Goal: Transaction & Acquisition: Purchase product/service

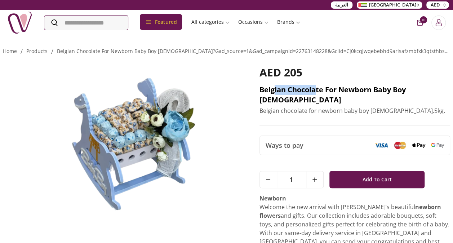
drag, startPoint x: 275, startPoint y: 86, endPoint x: 315, endPoint y: 85, distance: 40.4
click at [315, 85] on h2 "Belgian chocolate for newborn baby boy [DEMOGRAPHIC_DATA]" at bounding box center [355, 95] width 191 height 20
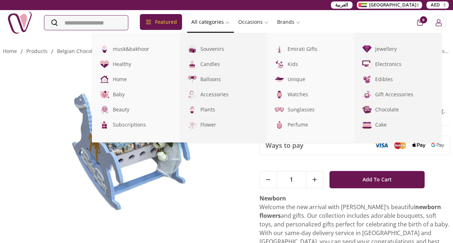
click at [233, 21] on link "All categories" at bounding box center [210, 22] width 47 height 13
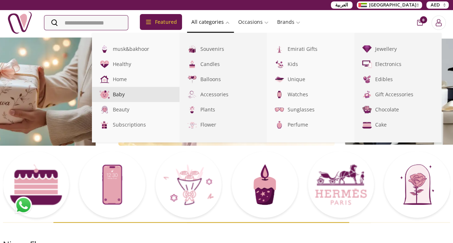
click at [135, 97] on link "Baby" at bounding box center [136, 94] width 88 height 15
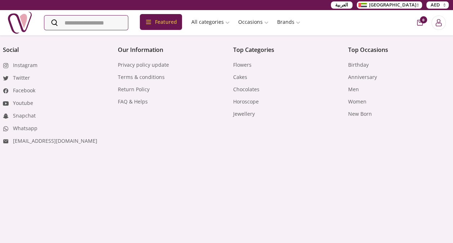
scroll to position [866, 0]
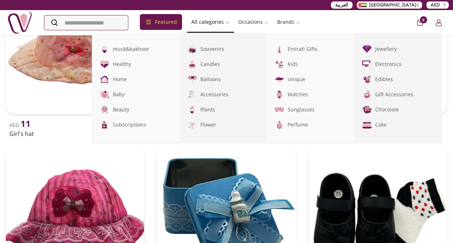
click at [234, 19] on link "All categories" at bounding box center [210, 22] width 47 height 13
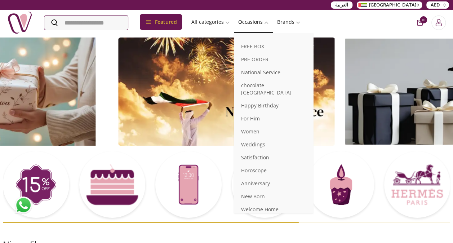
click at [273, 19] on link "Occasions" at bounding box center [253, 22] width 39 height 13
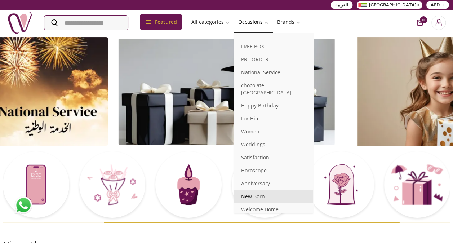
click at [278, 190] on link "New Born" at bounding box center [273, 196] width 79 height 13
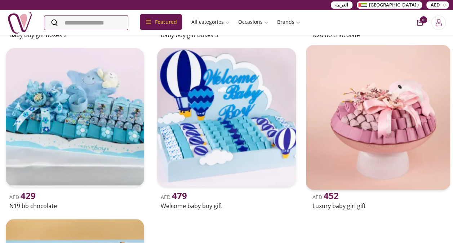
scroll to position [289, 0]
